Goal: Task Accomplishment & Management: Manage account settings

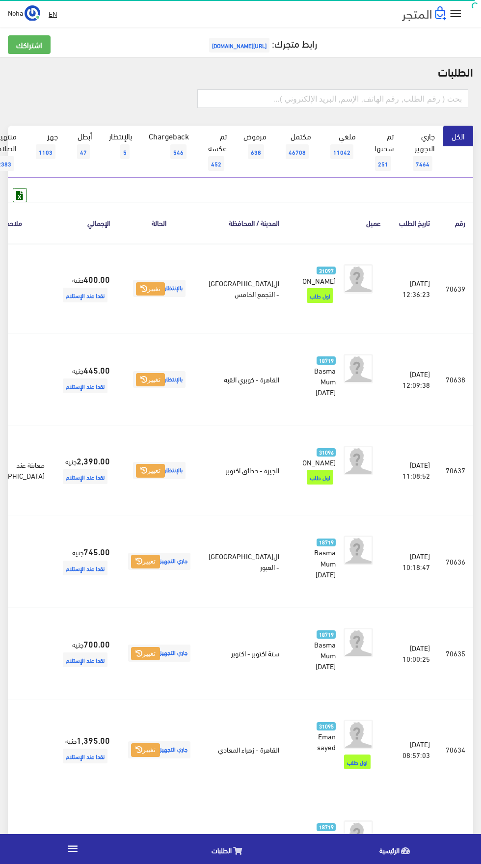
scroll to position [114, -26]
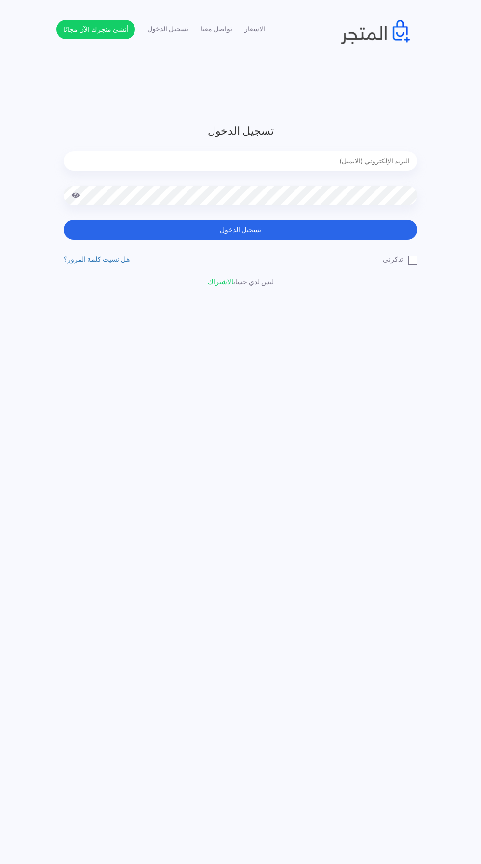
type input "noha_mae86@yahoo.com"
click at [64, 220] on button "تسجيل الدخول" at bounding box center [240, 230] width 353 height 20
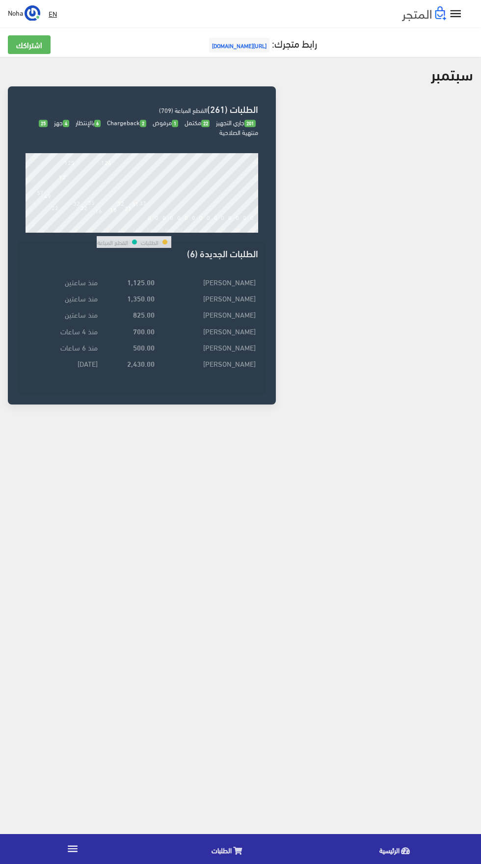
click at [231, 850] on span "الطلبات" at bounding box center [222, 850] width 20 height 12
click at [243, 298] on td "زيزب عبد المنعم مصطفى" at bounding box center [207, 298] width 101 height 16
click at [235, 288] on td "هاجر سعد" at bounding box center [207, 281] width 101 height 16
click at [234, 284] on td "هاجر سعد" at bounding box center [207, 281] width 101 height 16
click at [242, 301] on td "[PERSON_NAME]" at bounding box center [207, 298] width 101 height 16
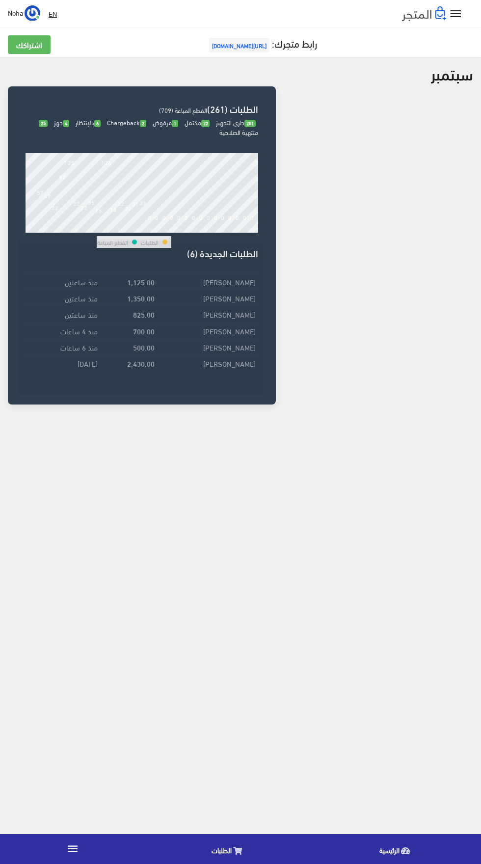
click at [242, 315] on td "ايمان ابراهيم الخيري" at bounding box center [207, 314] width 101 height 16
click at [250, 333] on td "علياء ياسر" at bounding box center [207, 331] width 101 height 16
click at [244, 348] on td "نورهان منصور" at bounding box center [207, 347] width 101 height 16
click at [244, 363] on td "ابتسام سامي" at bounding box center [207, 363] width 101 height 16
click at [452, 15] on icon "" at bounding box center [456, 14] width 14 height 14
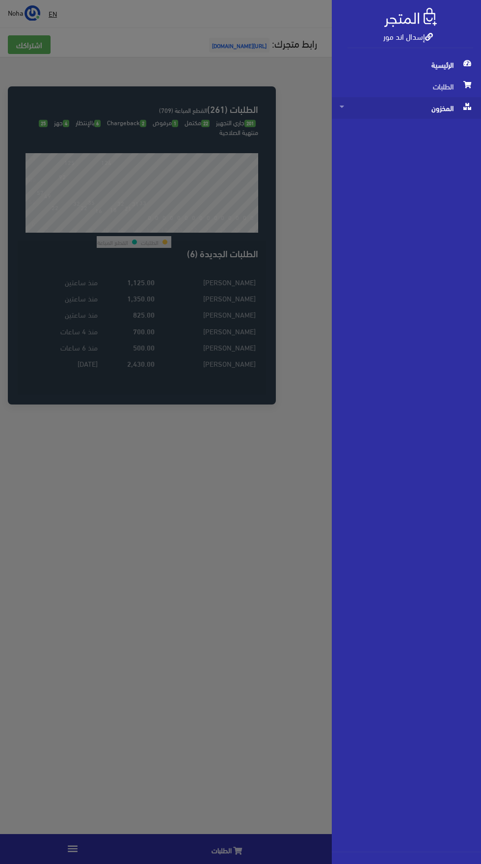
click at [436, 107] on span "المخزون" at bounding box center [407, 108] width 134 height 22
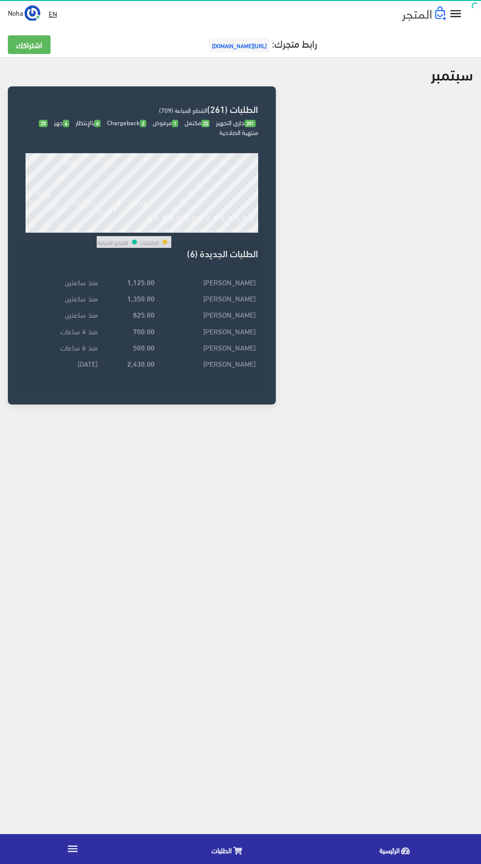
click at [452, 7] on icon "" at bounding box center [456, 14] width 14 height 14
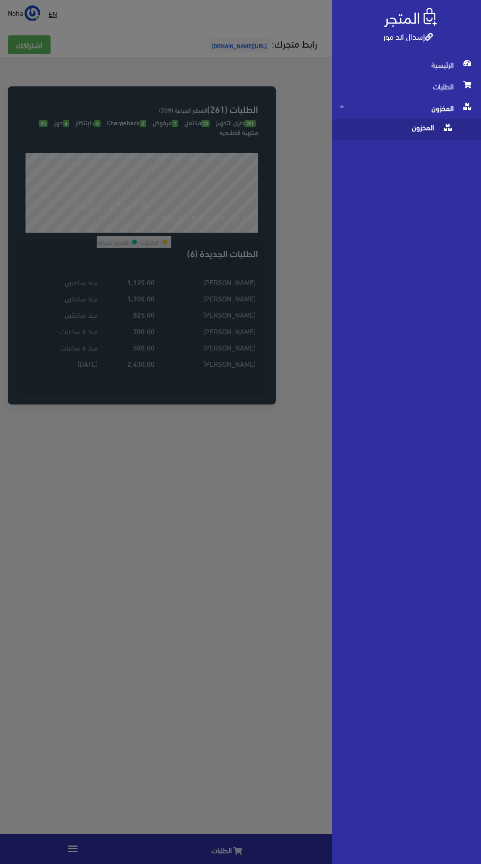
click at [422, 135] on span "المخزون" at bounding box center [397, 130] width 114 height 22
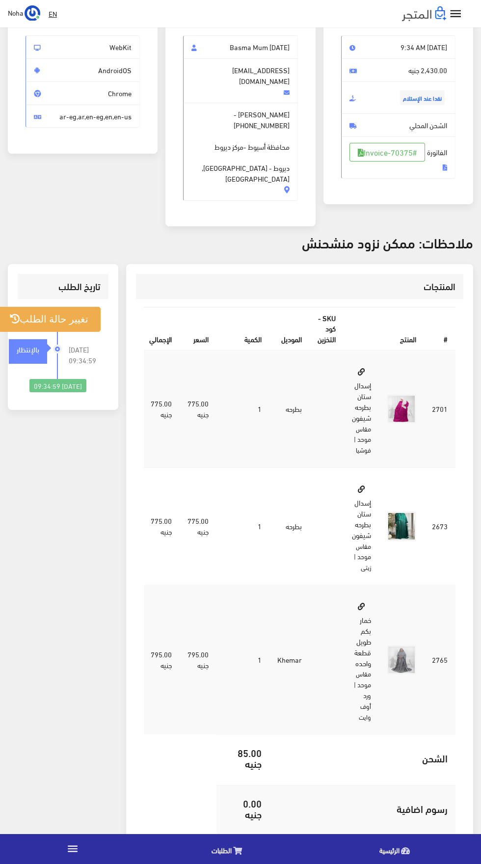
scroll to position [167, 0]
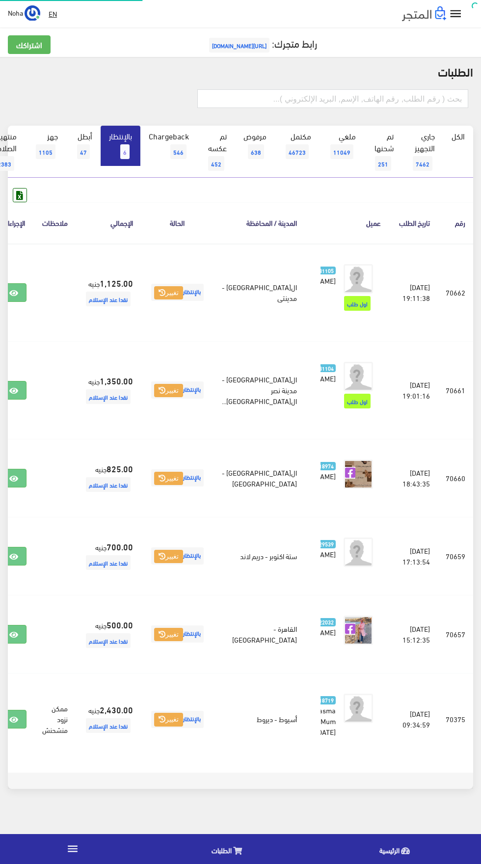
scroll to position [0, -26]
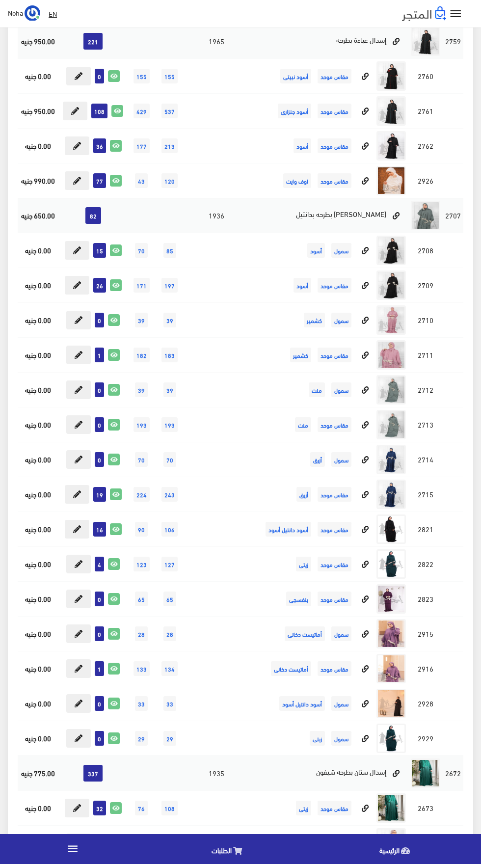
scroll to position [4108, 0]
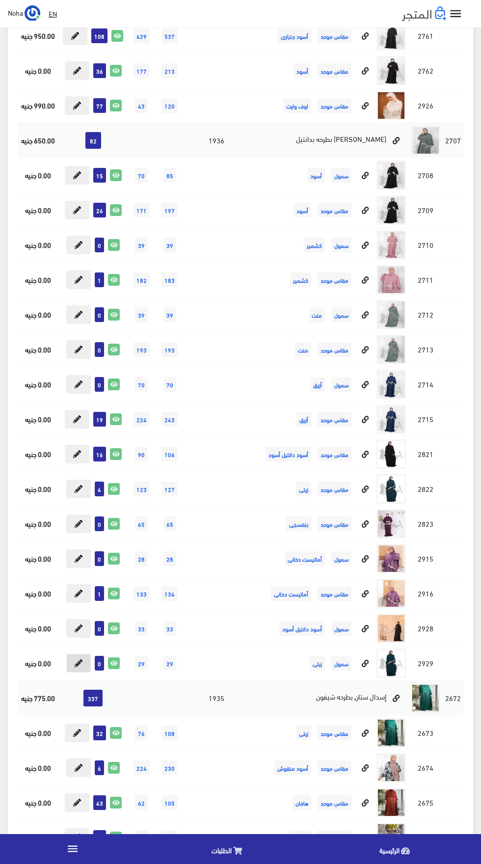
click at [78, 664] on icon at bounding box center [79, 663] width 8 height 8
type input "0"
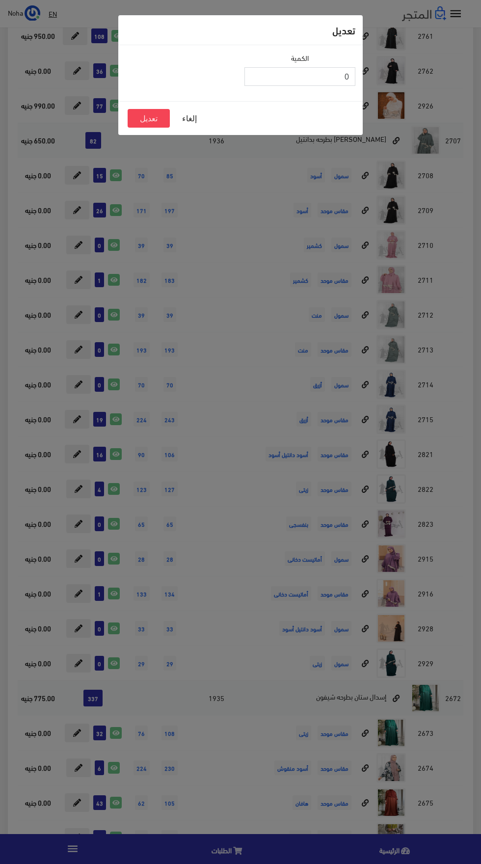
click at [322, 80] on input "0" at bounding box center [299, 76] width 111 height 19
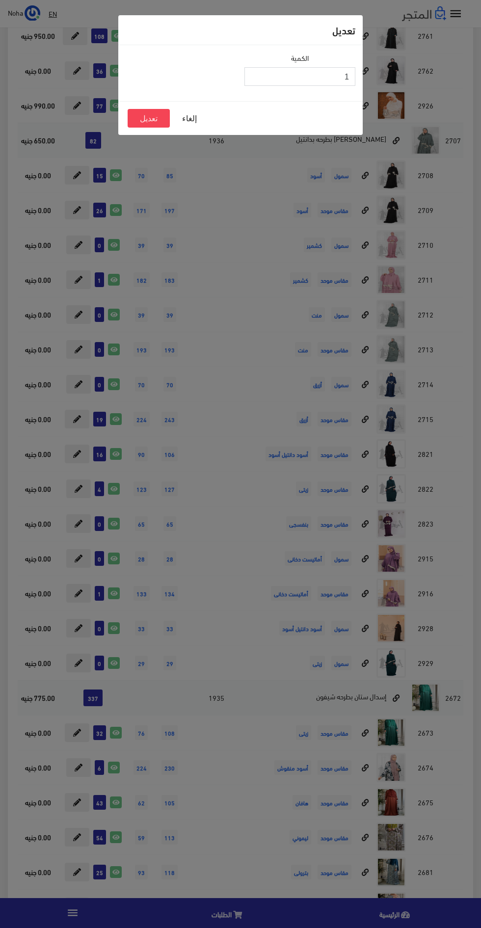
type input "1"
click at [141, 122] on button "تعديل" at bounding box center [149, 118] width 42 height 19
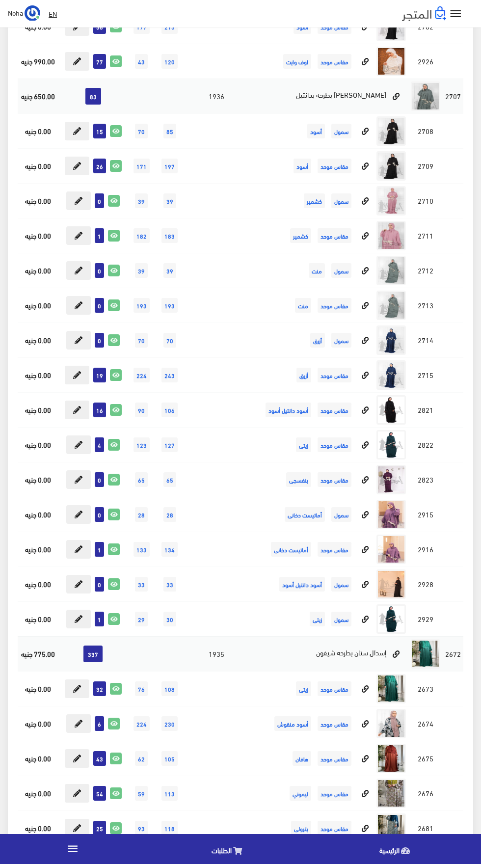
scroll to position [4172, 0]
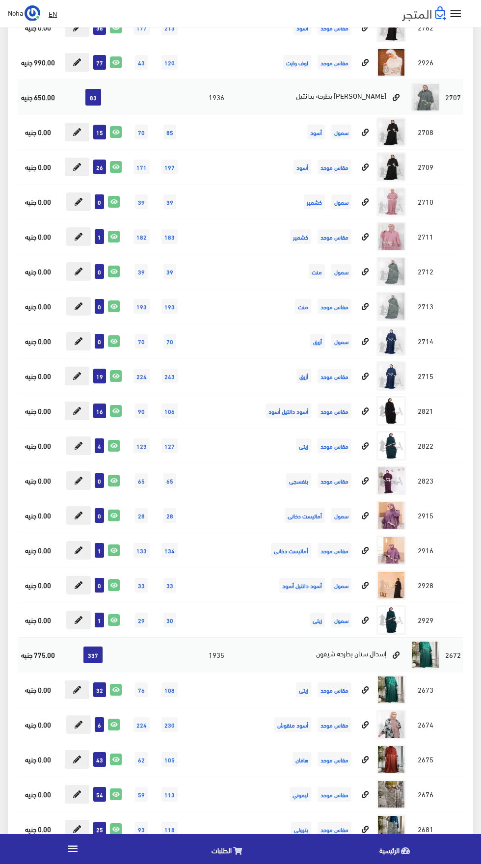
scroll to position [4154, 0]
